Goal: Task Accomplishment & Management: Complete application form

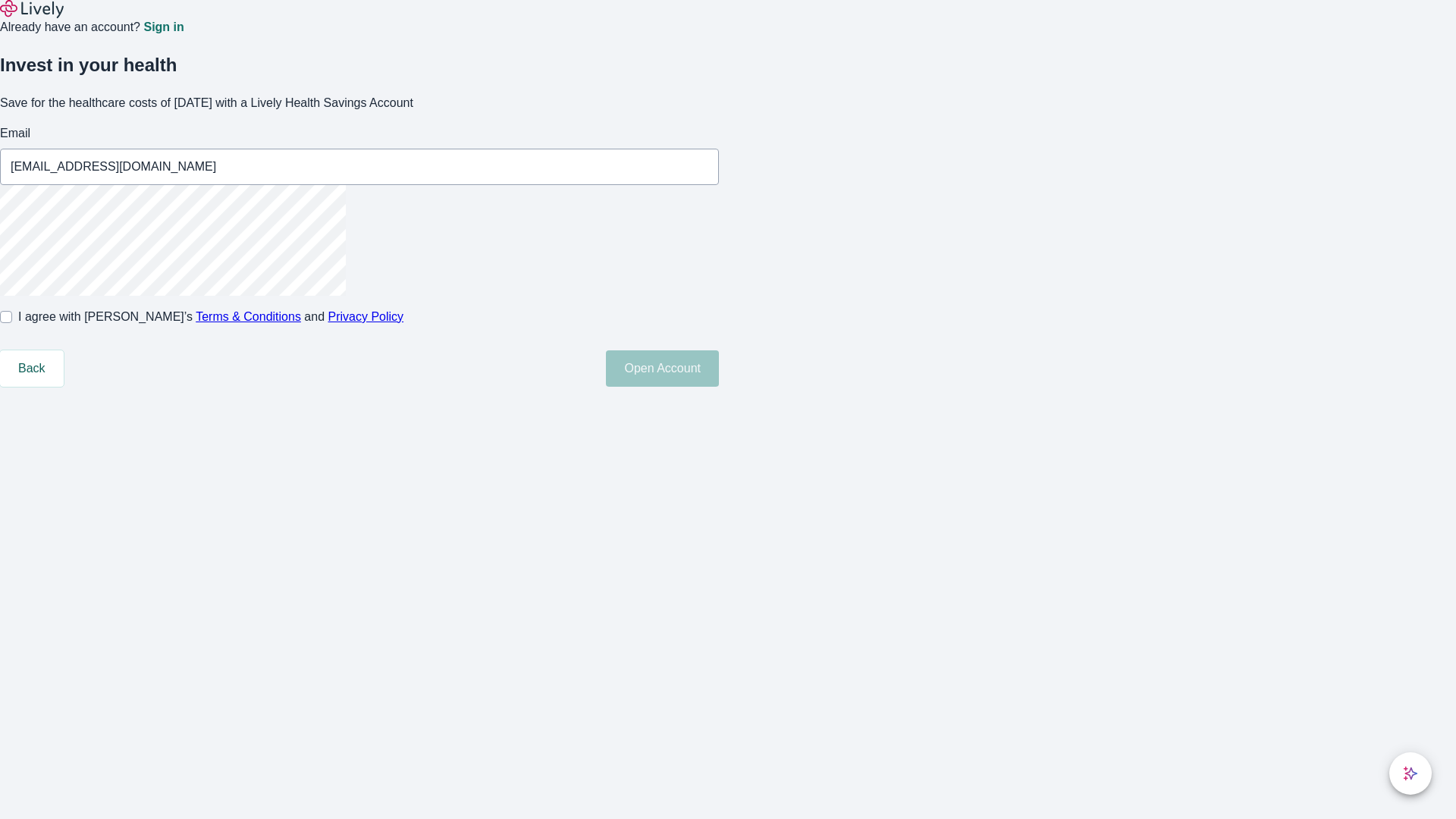
click at [13, 323] on input "I agree with Lively’s Terms & Conditions and Privacy Policy" at bounding box center [6, 317] width 13 height 13
checkbox input "true"
click at [719, 387] on button "Open Account" at bounding box center [662, 368] width 113 height 37
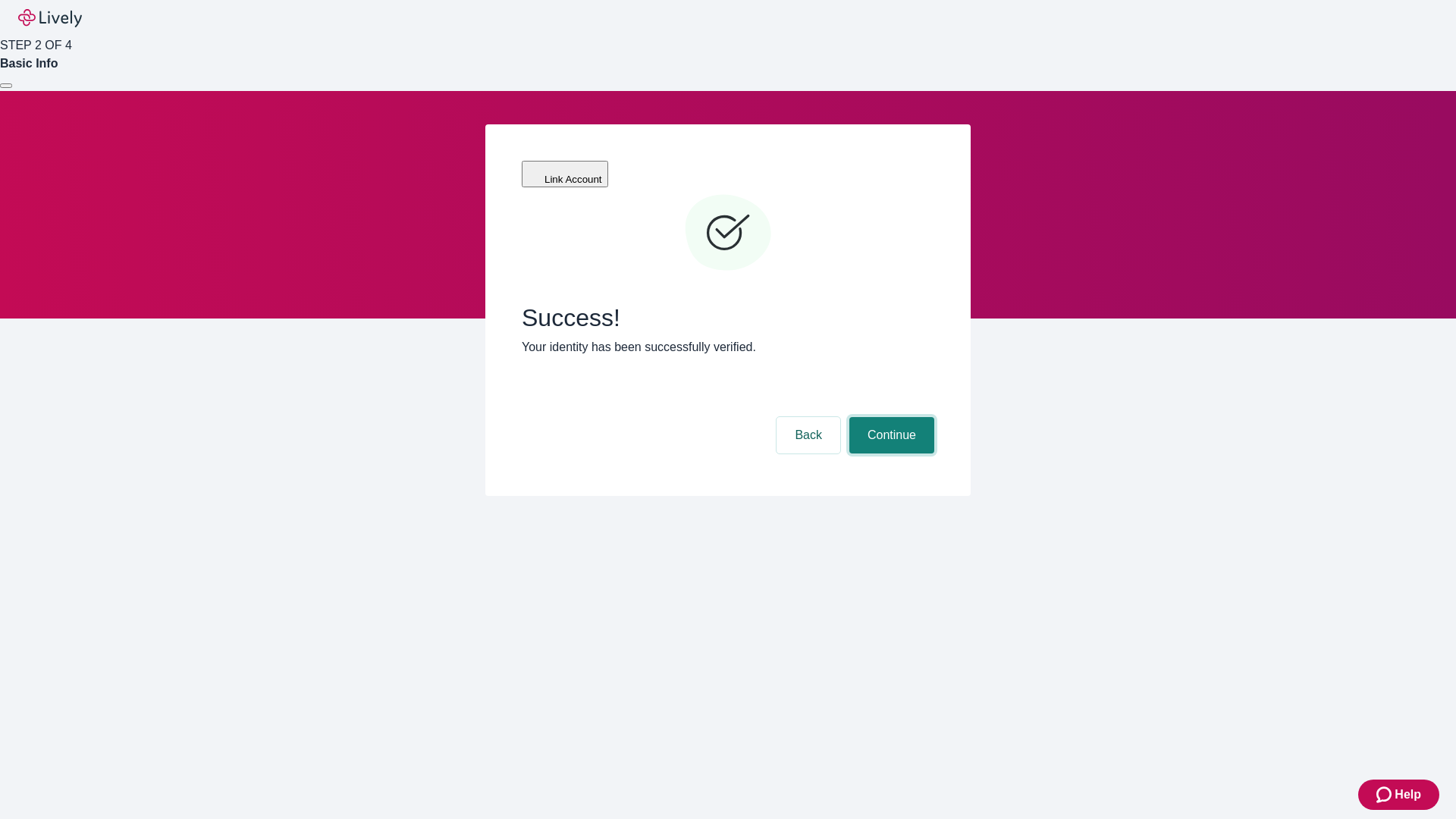
click at [889, 418] on button "Continue" at bounding box center [891, 435] width 85 height 37
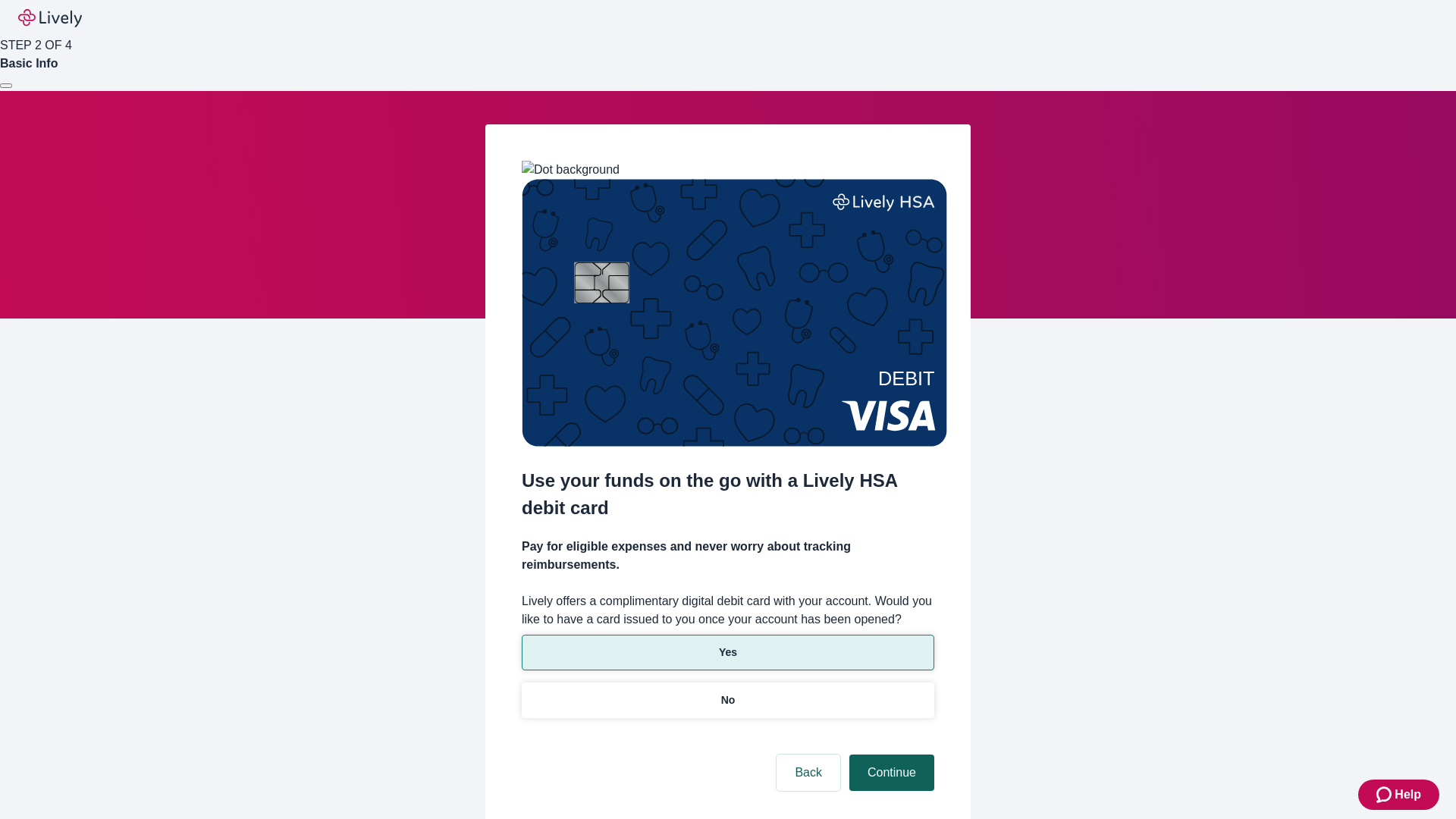
click at [728, 645] on p "Yes" at bounding box center [728, 653] width 18 height 16
click at [889, 755] on button "Continue" at bounding box center [891, 773] width 85 height 37
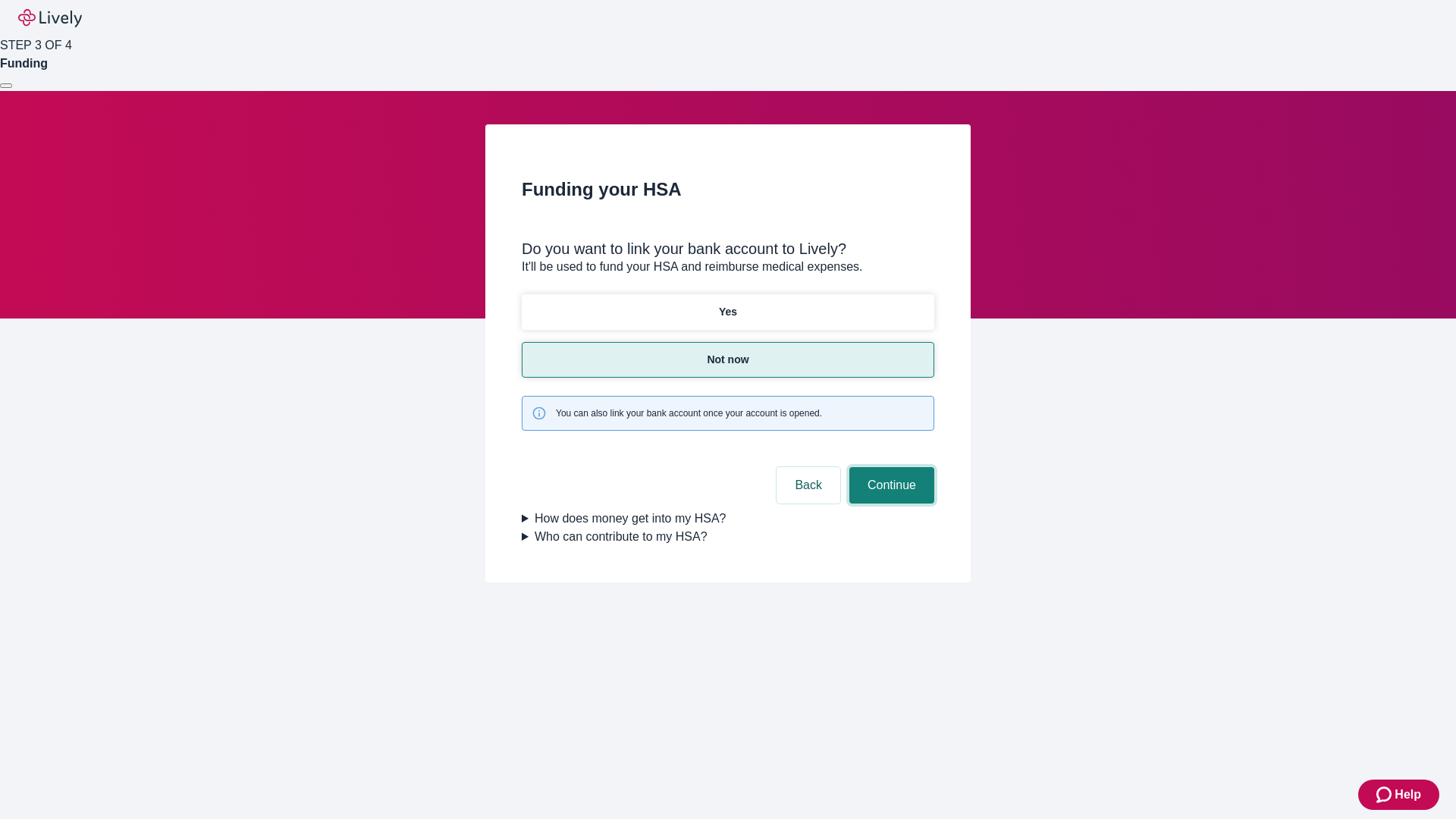
click at [889, 468] on button "Continue" at bounding box center [891, 485] width 85 height 37
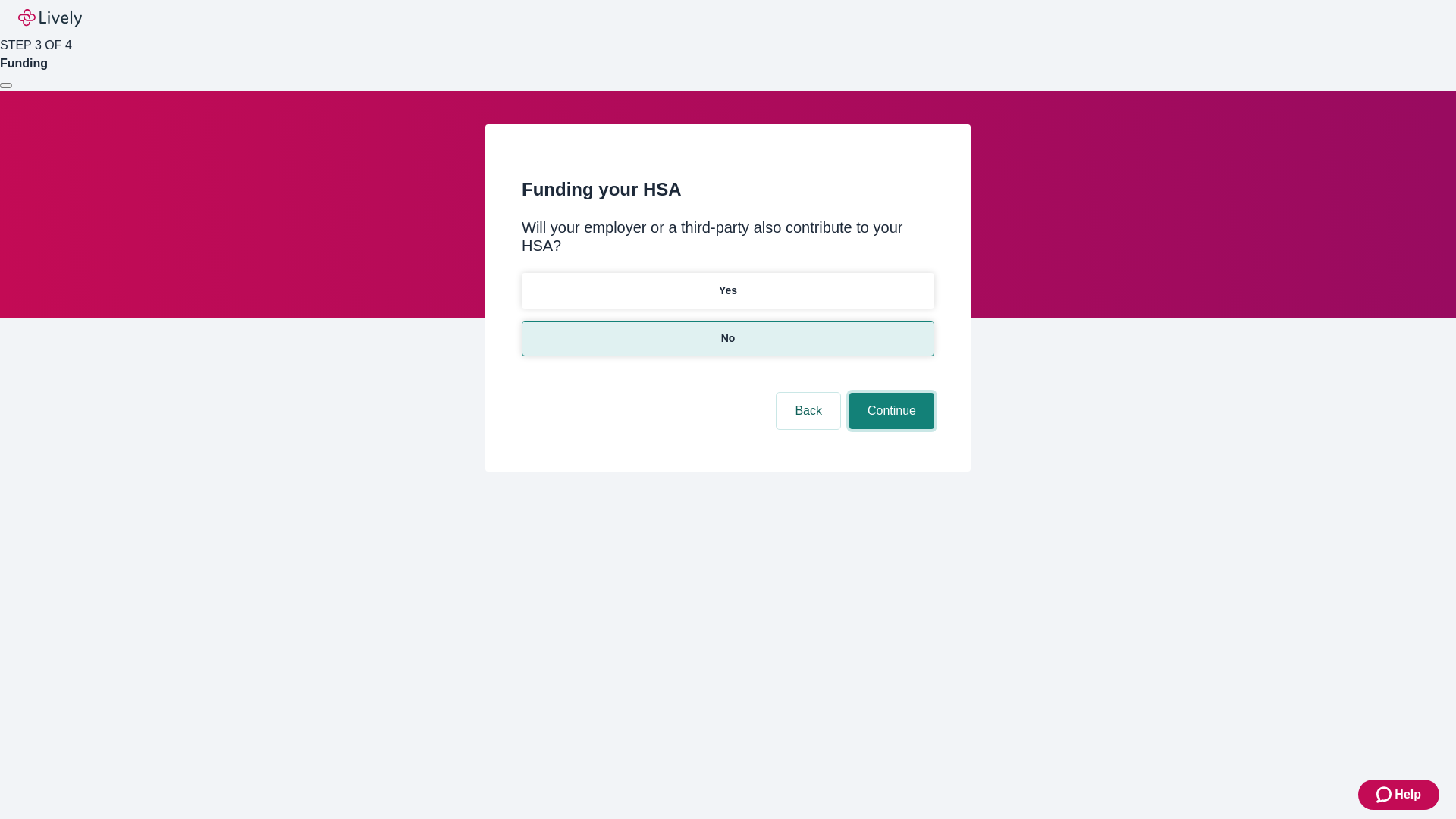
click at [889, 393] on button "Continue" at bounding box center [891, 410] width 85 height 37
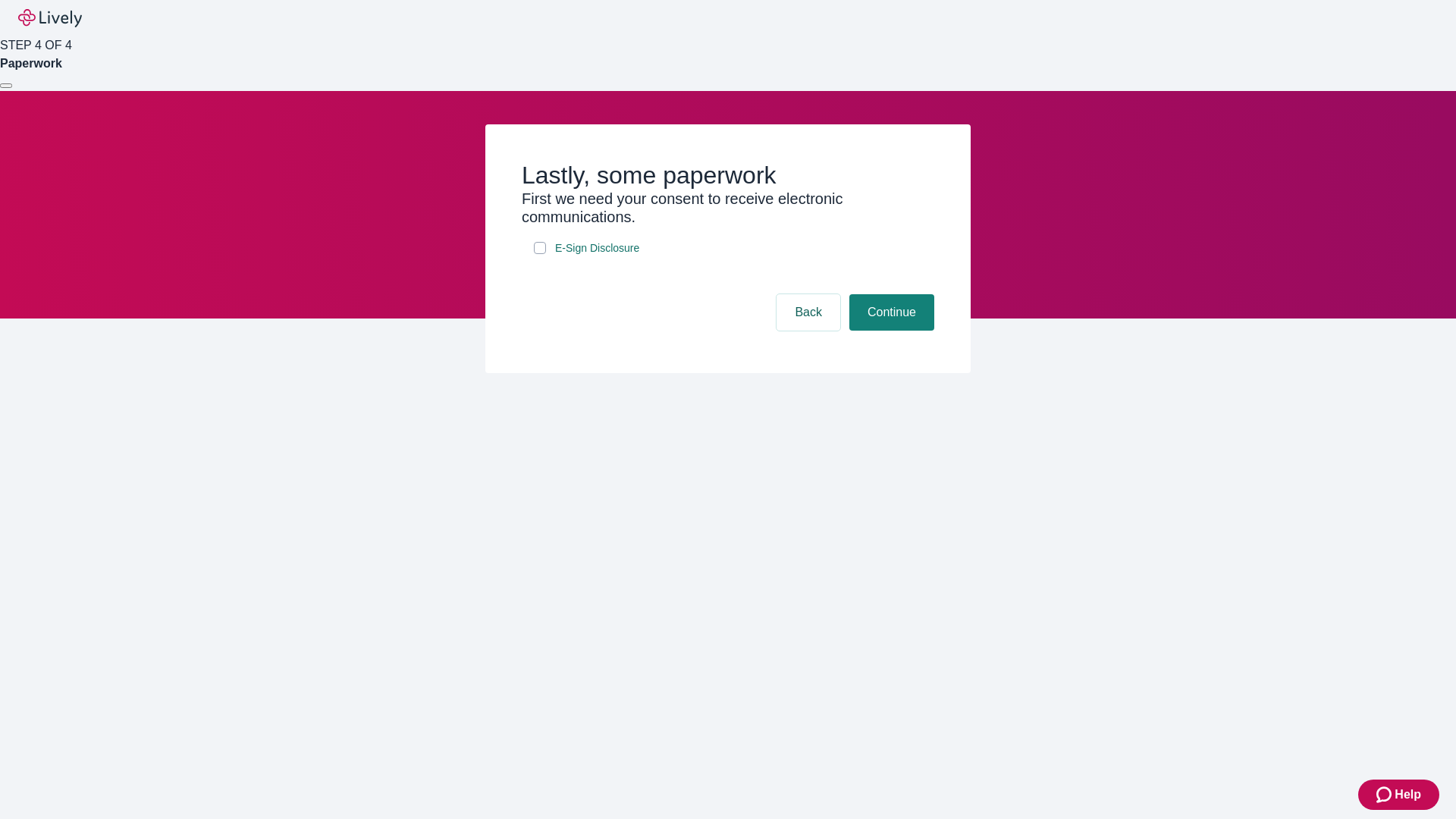
click at [540, 254] on input "E-Sign Disclosure" at bounding box center [540, 249] width 13 height 13
checkbox input "true"
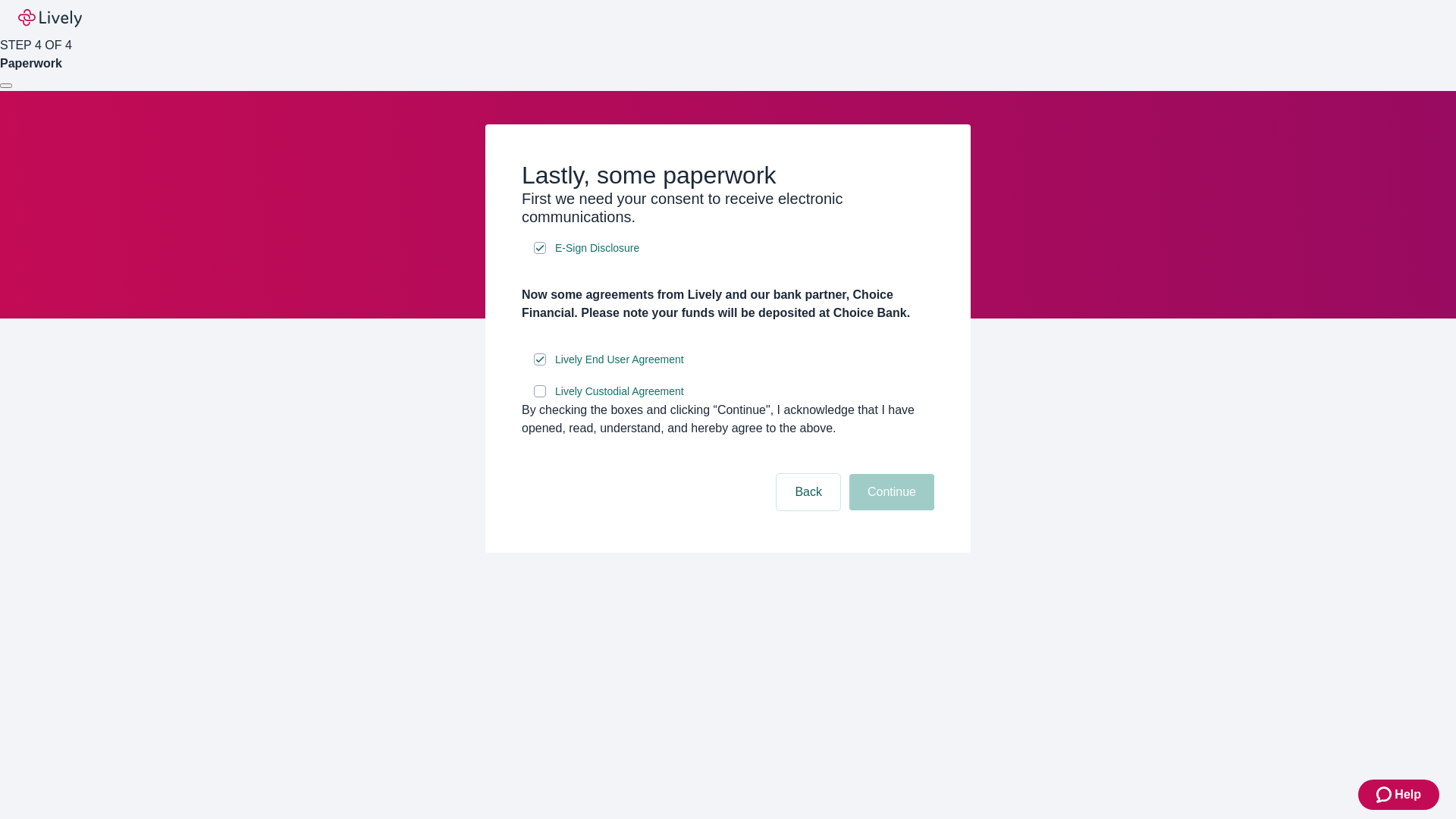
click at [540, 398] on input "Lively Custodial Agreement" at bounding box center [540, 392] width 13 height 13
checkbox input "true"
click at [889, 511] on button "Continue" at bounding box center [891, 492] width 85 height 37
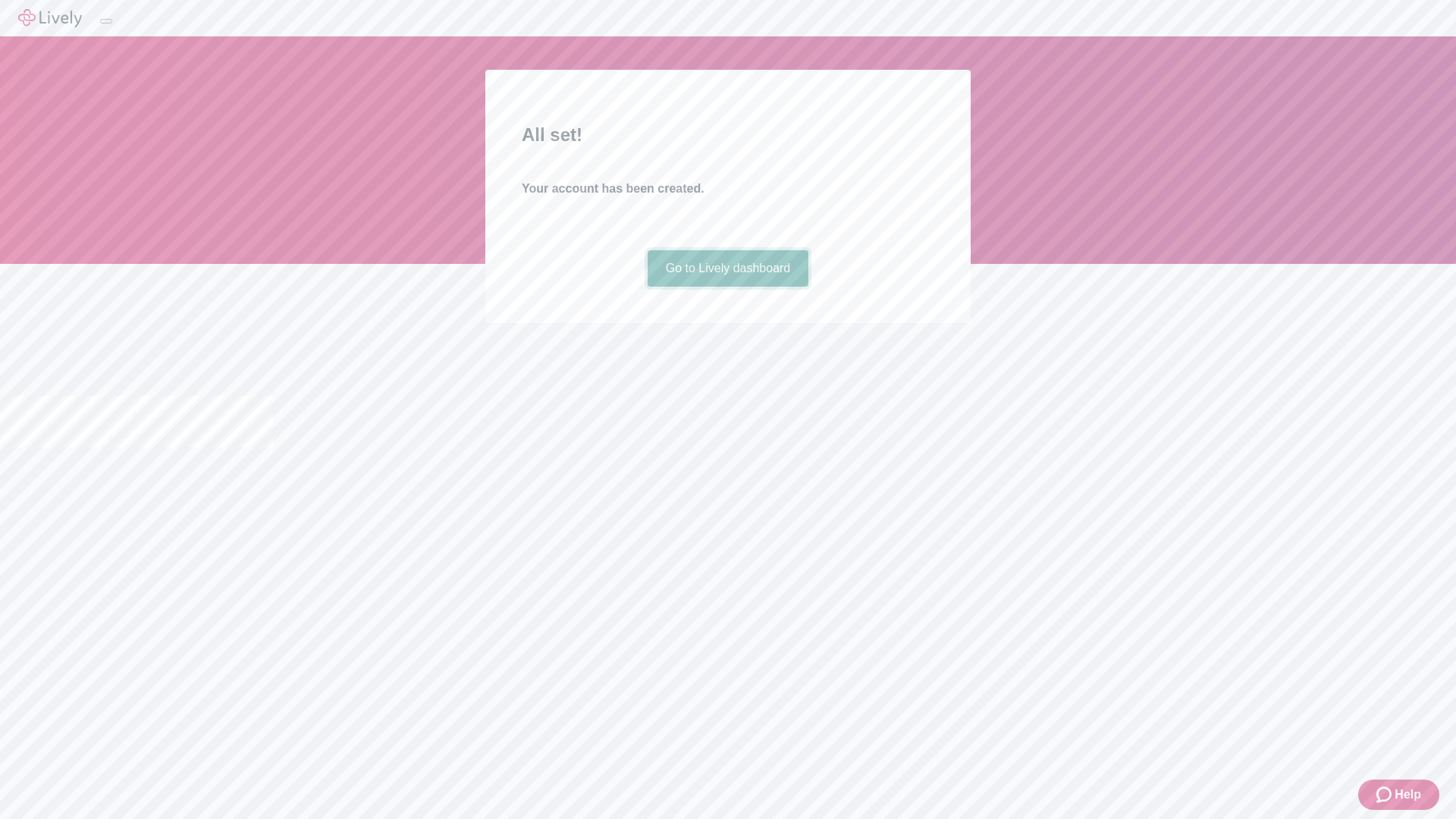
click at [728, 287] on link "Go to Lively dashboard" at bounding box center [728, 268] width 162 height 37
